Goal: Task Accomplishment & Management: Use online tool/utility

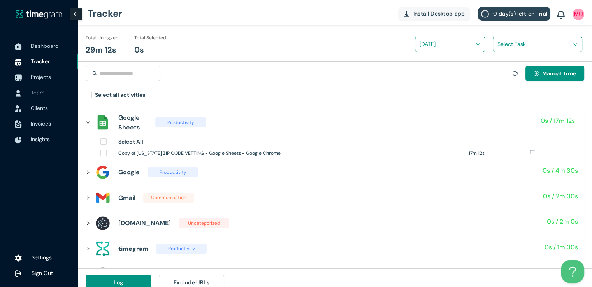
click at [514, 73] on icon "sync" at bounding box center [514, 73] width 5 height 5
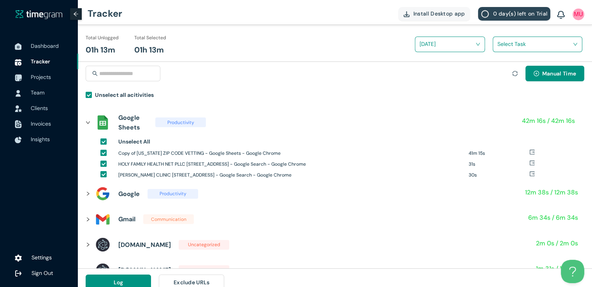
click at [515, 41] on input "search" at bounding box center [534, 44] width 75 height 12
click at [501, 68] on div "[US_STATE] Zipcode vetting" at bounding box center [537, 73] width 89 height 12
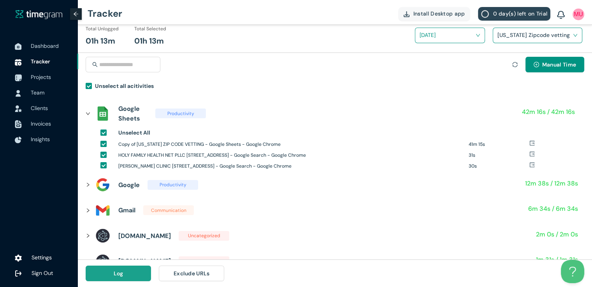
click at [126, 276] on button "Log" at bounding box center [118, 274] width 65 height 16
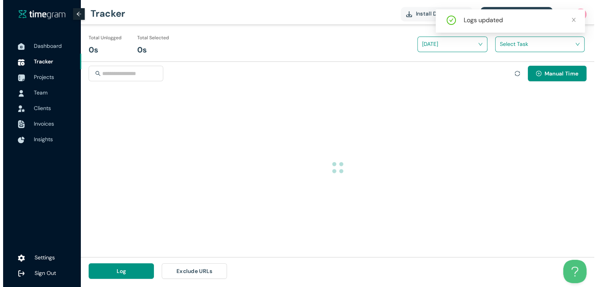
scroll to position [0, 0]
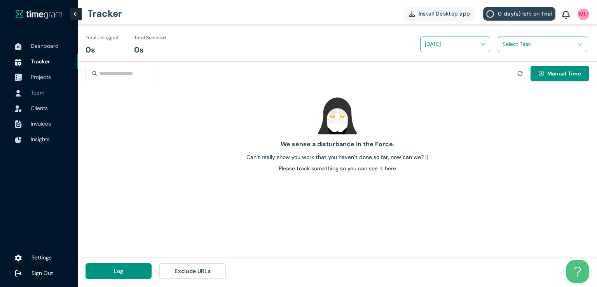
click at [45, 77] on span "Projects" at bounding box center [41, 77] width 20 height 7
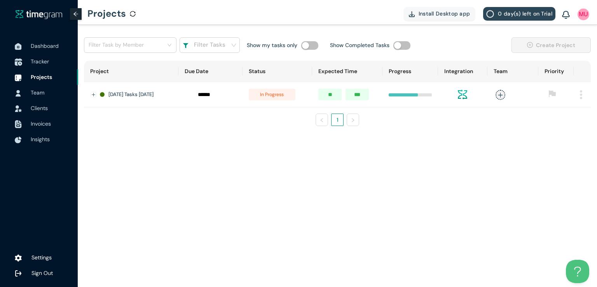
click at [40, 63] on span "Tracker" at bounding box center [40, 61] width 18 height 7
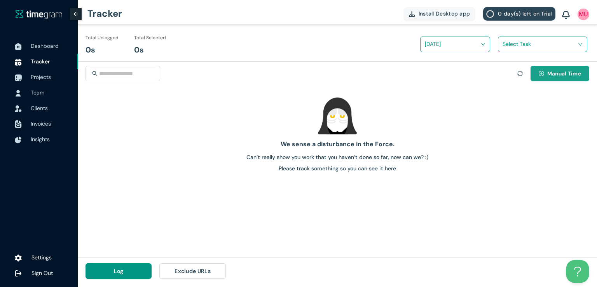
click at [542, 76] on span "plus-circle" at bounding box center [541, 74] width 5 height 6
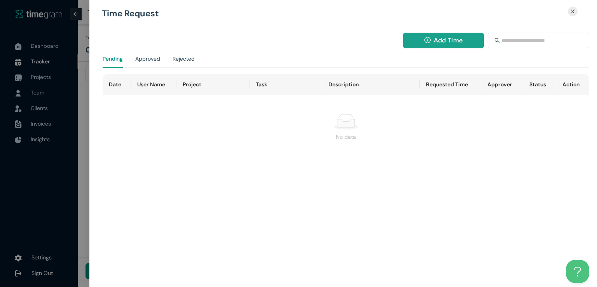
click at [424, 38] on button "Add Time" at bounding box center [443, 41] width 81 height 16
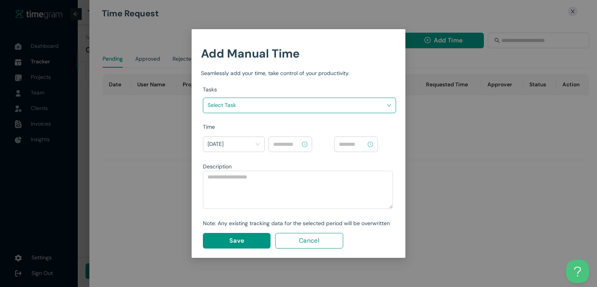
click at [353, 102] on input "search" at bounding box center [297, 105] width 179 height 12
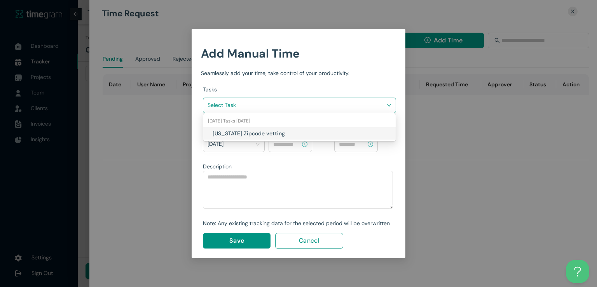
click at [299, 132] on h1 "[US_STATE] Zipcode vetting" at bounding box center [258, 133] width 91 height 9
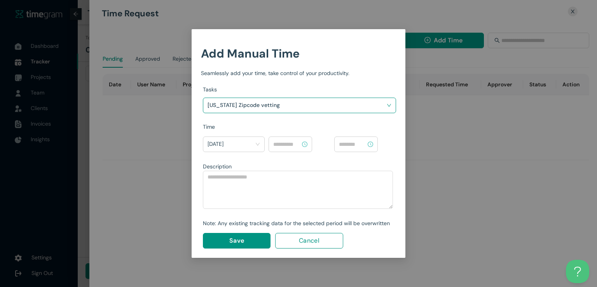
click at [287, 145] on input at bounding box center [286, 144] width 27 height 9
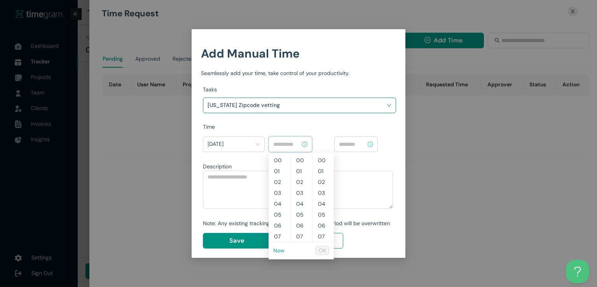
click at [278, 250] on link "Now" at bounding box center [278, 250] width 11 height 7
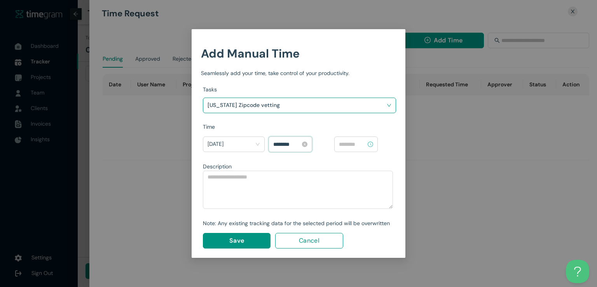
click at [278, 144] on input "********" at bounding box center [286, 144] width 27 height 9
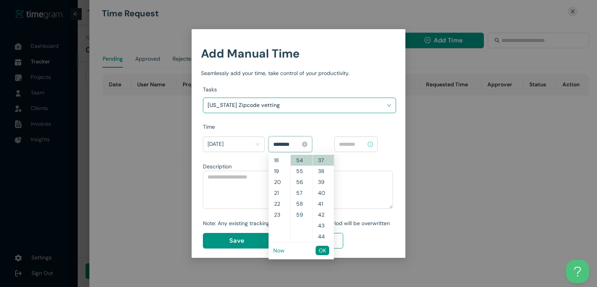
scroll to position [185, 0]
click at [323, 250] on span "OK" at bounding box center [322, 250] width 7 height 9
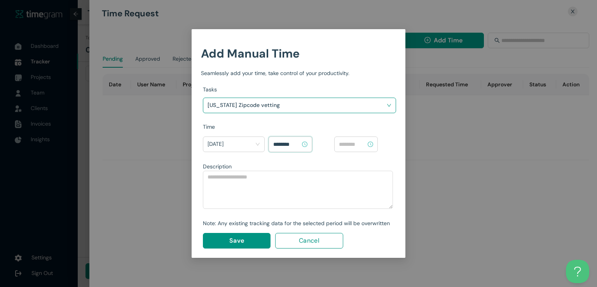
type input "********"
click at [362, 140] on input at bounding box center [352, 144] width 27 height 9
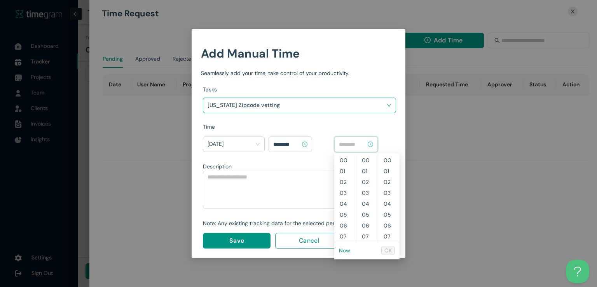
click at [345, 252] on link "Now" at bounding box center [344, 250] width 11 height 7
type input "********"
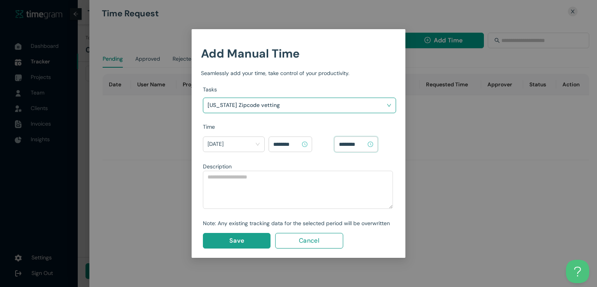
click at [235, 236] on span "Save" at bounding box center [236, 241] width 15 height 10
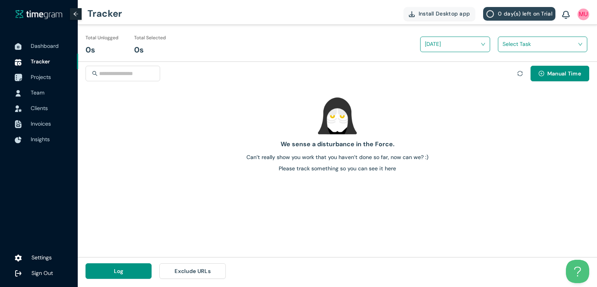
click at [45, 77] on span "Projects" at bounding box center [41, 77] width 20 height 7
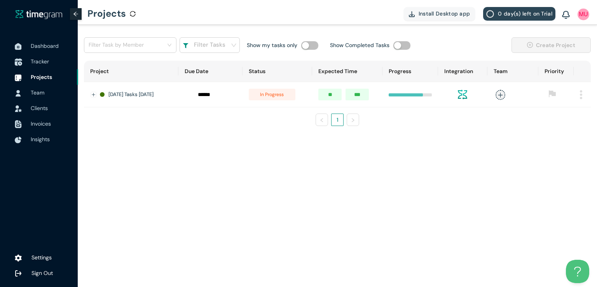
click at [34, 61] on span "Tracker" at bounding box center [40, 61] width 18 height 7
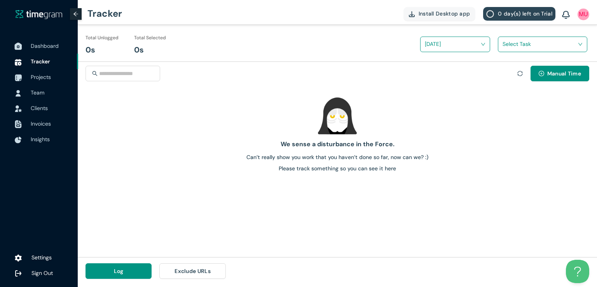
click at [43, 47] on span "Dashboard" at bounding box center [45, 45] width 28 height 7
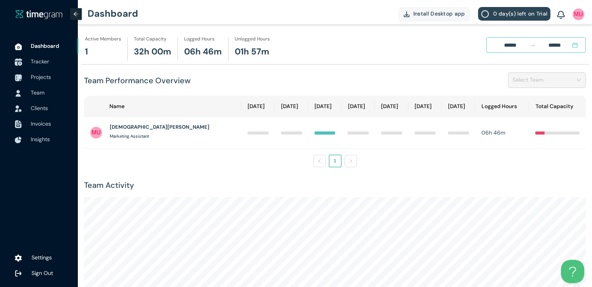
click at [39, 61] on span "Tracker" at bounding box center [40, 61] width 18 height 7
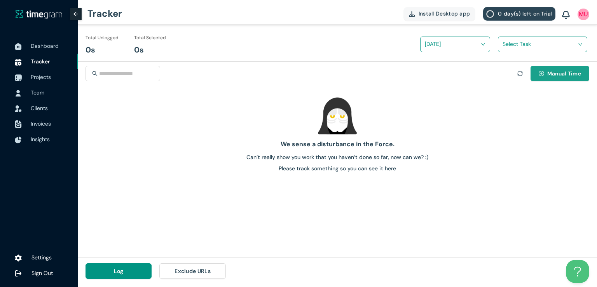
click at [561, 77] on span "Manual Time" at bounding box center [565, 73] width 34 height 9
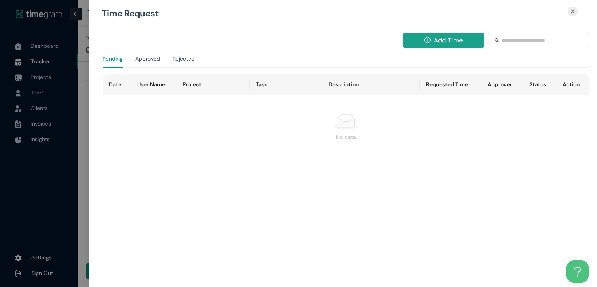
click at [436, 36] on span "Add Time" at bounding box center [448, 40] width 29 height 10
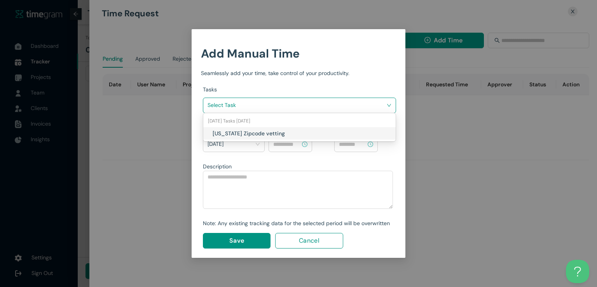
click at [353, 107] on input "search" at bounding box center [297, 105] width 179 height 12
click at [309, 130] on div "[US_STATE] Zipcode vetting" at bounding box center [302, 133] width 179 height 9
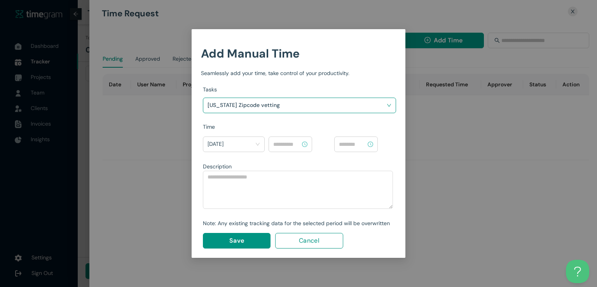
click at [292, 143] on input at bounding box center [286, 144] width 27 height 9
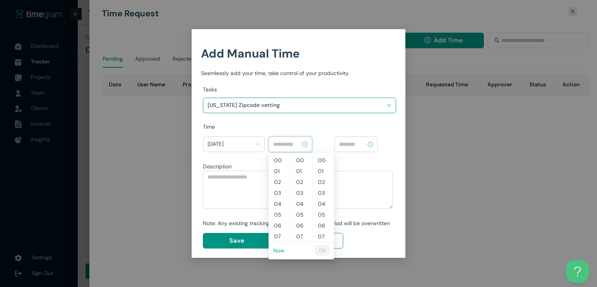
click at [279, 251] on link "Now" at bounding box center [278, 250] width 11 height 7
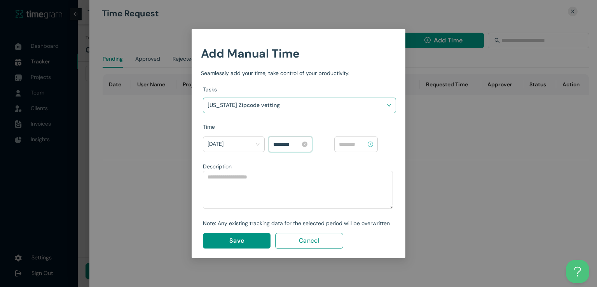
scroll to position [305, 0]
click at [285, 142] on input "********" at bounding box center [286, 144] width 27 height 9
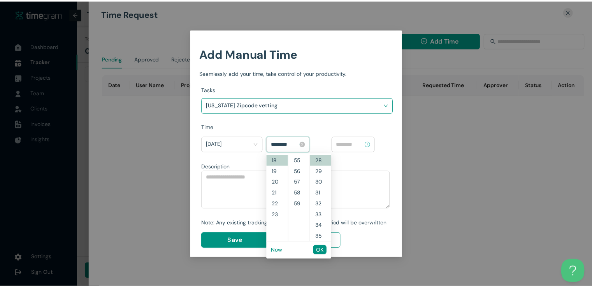
scroll to position [218, 0]
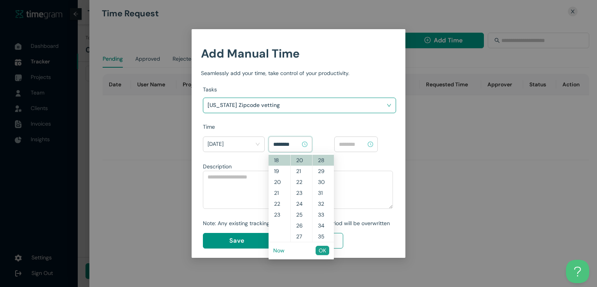
click at [325, 249] on span "OK" at bounding box center [322, 250] width 7 height 9
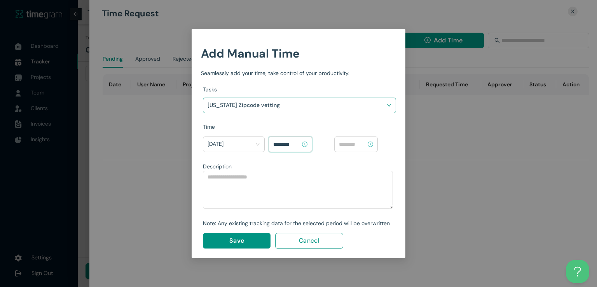
type input "********"
click at [357, 138] on div at bounding box center [356, 145] width 44 height 16
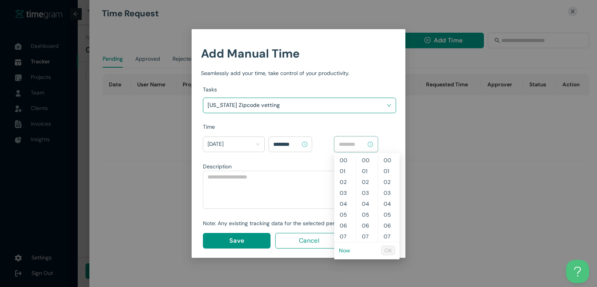
click at [357, 138] on div at bounding box center [356, 145] width 44 height 16
click at [342, 249] on link "Now" at bounding box center [344, 250] width 11 height 7
type input "********"
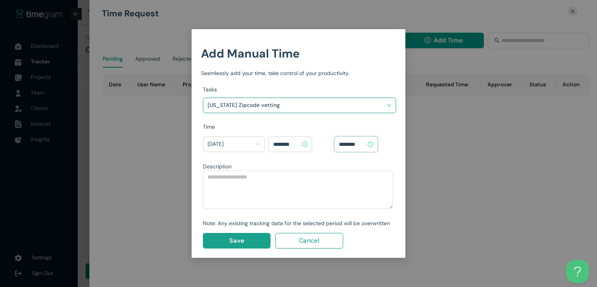
click at [246, 237] on button "Save" at bounding box center [237, 241] width 68 height 16
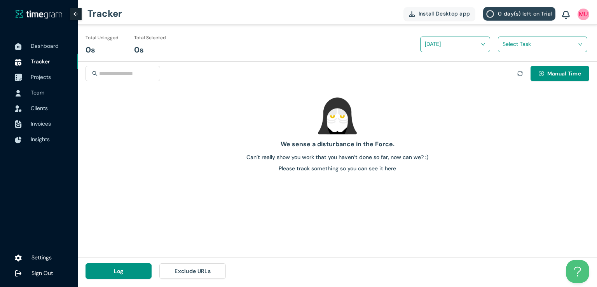
click at [38, 76] on span "Projects" at bounding box center [41, 77] width 20 height 7
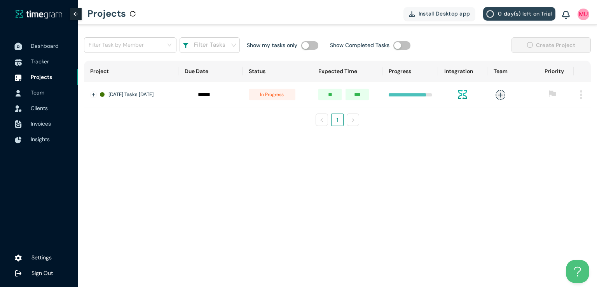
click at [45, 44] on span "Dashboard" at bounding box center [45, 45] width 28 height 7
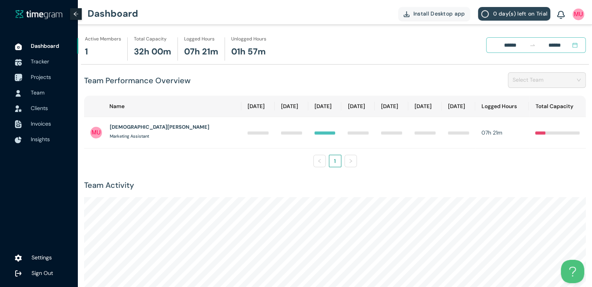
click at [41, 75] on span "Projects" at bounding box center [41, 77] width 20 height 7
